Goal: Check status: Check status

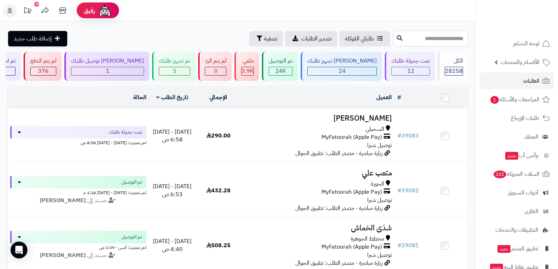
click at [436, 41] on input "text" at bounding box center [430, 39] width 75 height 16
type input "*****"
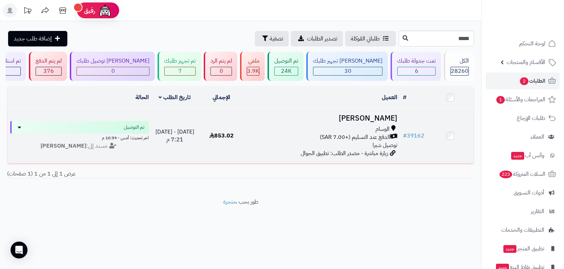
click at [353, 140] on span "الدفع عند التسليم (+7.00 SAR)" at bounding box center [355, 138] width 70 height 8
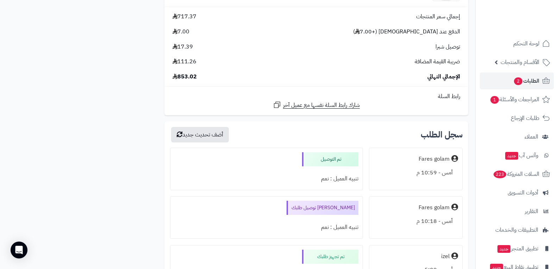
scroll to position [2677, 0]
